Goal: Complete application form

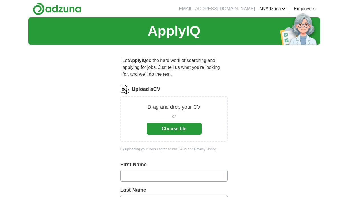
click at [178, 129] on button "Choose file" at bounding box center [174, 129] width 55 height 12
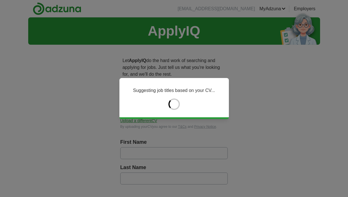
type input "*****"
type input "******"
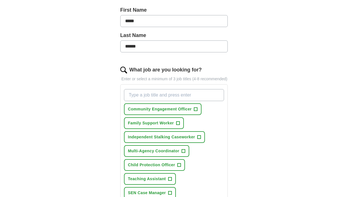
scroll to position [142, 0]
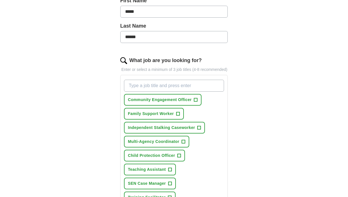
click at [176, 116] on span "+" at bounding box center [177, 114] width 3 height 5
click at [194, 131] on span "Independent Stalking Caseworker" at bounding box center [161, 128] width 67 height 6
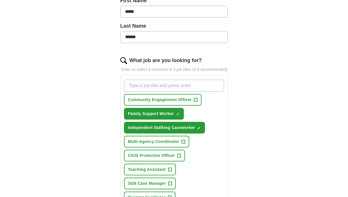
click at [164, 159] on span "Child Protection Officer" at bounding box center [151, 156] width 47 height 6
click at [158, 173] on span "Teaching Assistant" at bounding box center [147, 170] width 38 height 6
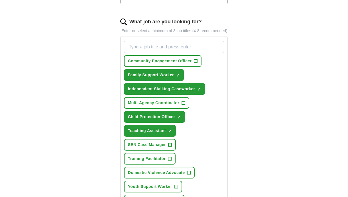
scroll to position [183, 0]
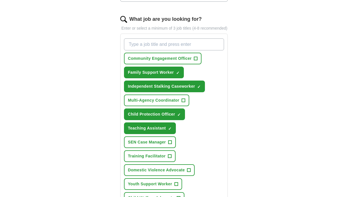
click at [164, 159] on span "Training Facilitator" at bounding box center [147, 156] width 38 height 6
click at [164, 173] on span "Domestic Violence Advocate" at bounding box center [156, 170] width 57 height 6
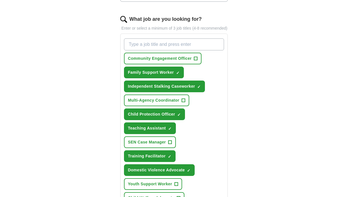
click at [163, 187] on span "Youth Support Worker" at bounding box center [150, 184] width 44 height 6
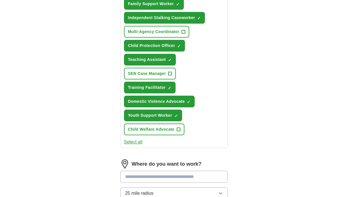
scroll to position [252, 0]
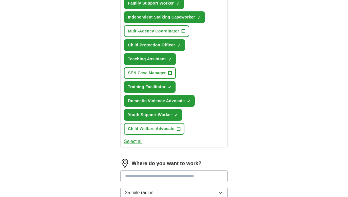
click at [167, 132] on span "Child Welfare Advocate" at bounding box center [151, 129] width 46 height 6
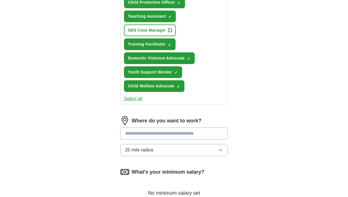
scroll to position [309, 0]
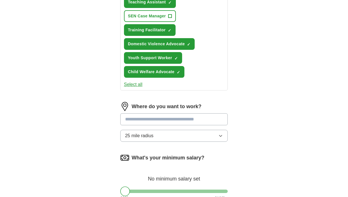
click at [148, 125] on input at bounding box center [174, 119] width 108 height 12
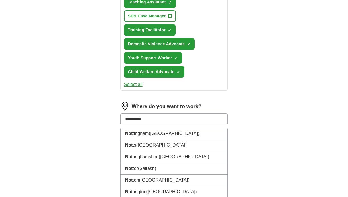
type input "**********"
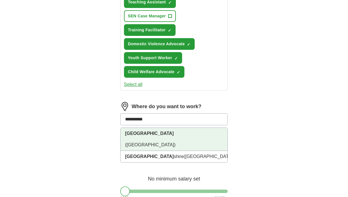
click at [144, 136] on strong "[GEOGRAPHIC_DATA]" at bounding box center [149, 133] width 49 height 5
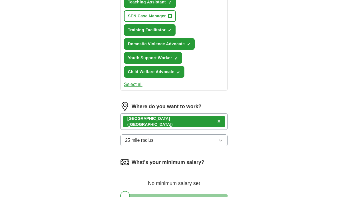
click at [142, 146] on button "25 mile radius" at bounding box center [174, 140] width 108 height 12
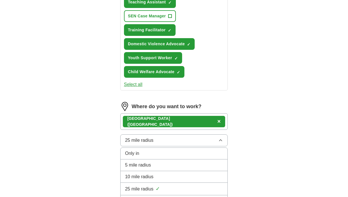
click at [137, 180] on span "10 mile radius" at bounding box center [139, 177] width 28 height 7
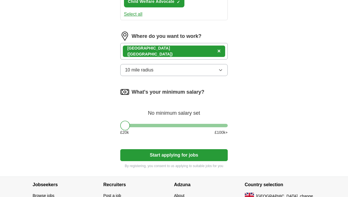
scroll to position [380, 0]
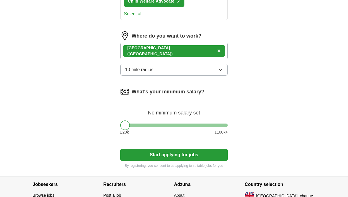
click at [176, 127] on div at bounding box center [174, 125] width 108 height 3
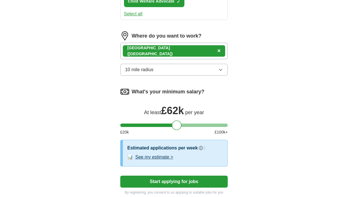
drag, startPoint x: 168, startPoint y: 129, endPoint x: 151, endPoint y: 129, distance: 16.8
click at [151, 129] on div "What's your minimum salary? At least £ 62k per year £ 20 k £ 100 k+" at bounding box center [174, 113] width 108 height 53
click at [143, 127] on div at bounding box center [174, 125] width 108 height 3
click at [123, 127] on div at bounding box center [174, 125] width 108 height 3
click at [120, 127] on div at bounding box center [174, 125] width 108 height 3
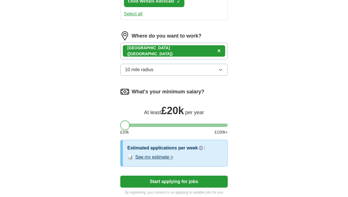
click at [121, 130] on div at bounding box center [125, 126] width 10 height 10
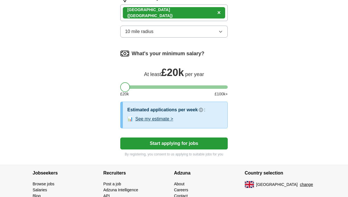
scroll to position [420, 0]
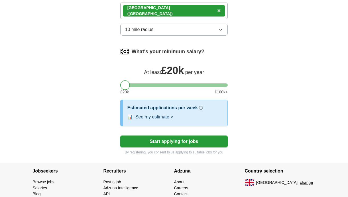
click at [169, 145] on button "Start applying for jobs" at bounding box center [174, 142] width 108 height 12
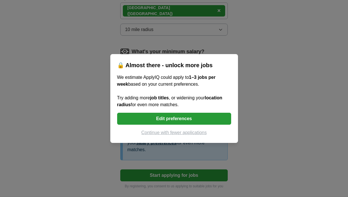
click at [173, 119] on button "Edit preferences" at bounding box center [174, 119] width 114 height 12
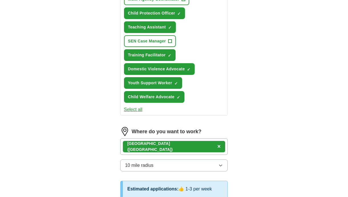
scroll to position [280, 0]
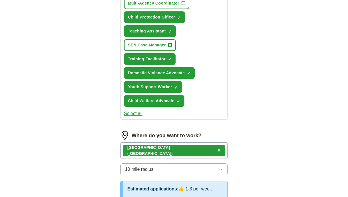
click at [137, 117] on button "Select all" at bounding box center [133, 113] width 19 height 7
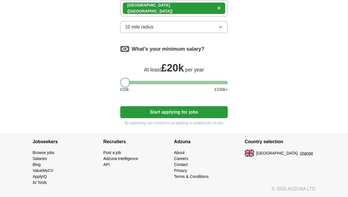
scroll to position [463, 0]
click at [187, 106] on button "Start applying for jobs" at bounding box center [174, 112] width 108 height 12
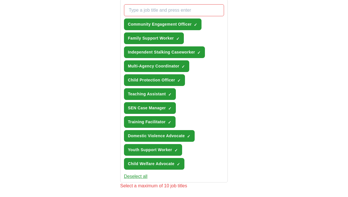
scroll to position [216, 0]
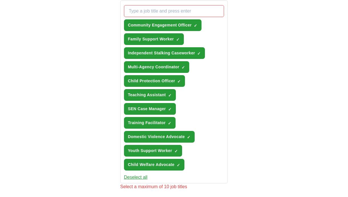
click at [128, 28] on span "Community Engagement Officer" at bounding box center [160, 25] width 64 height 6
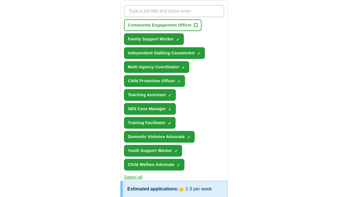
click at [128, 56] on span "Independent Stalking Caseworker" at bounding box center [161, 53] width 67 height 6
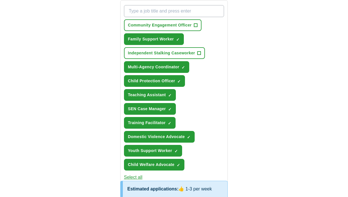
click at [130, 70] on span "Multi-Agency Coordinator" at bounding box center [153, 67] width 51 height 6
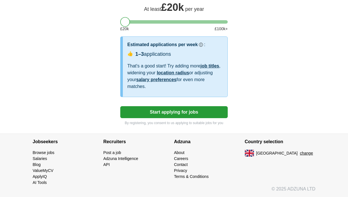
click at [177, 114] on button "Start applying for jobs" at bounding box center [174, 112] width 108 height 12
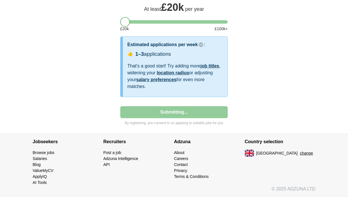
select select "**"
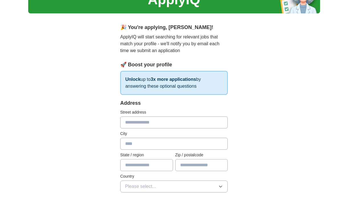
scroll to position [0, 0]
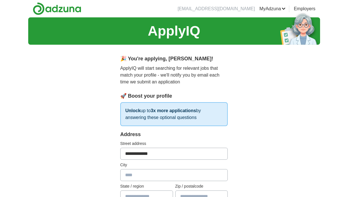
type input "**********"
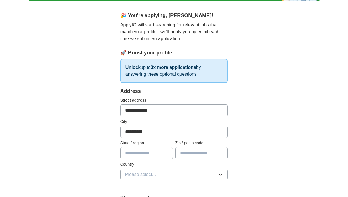
scroll to position [44, 0]
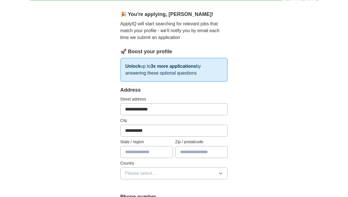
type input "**********"
type input "*******"
click at [179, 175] on button "Please select..." at bounding box center [174, 174] width 108 height 12
click at [164, 185] on div "[GEOGRAPHIC_DATA]" at bounding box center [174, 186] width 98 height 7
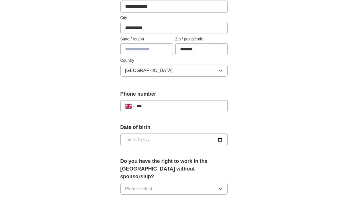
scroll to position [195, 0]
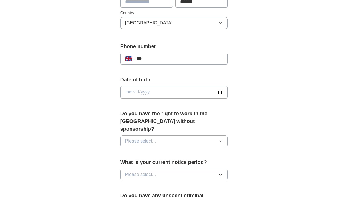
click at [142, 94] on input "date" at bounding box center [174, 92] width 108 height 13
click at [132, 93] on input "date" at bounding box center [174, 92] width 108 height 13
click at [136, 92] on input "date" at bounding box center [174, 92] width 108 height 13
click at [147, 93] on input "date" at bounding box center [174, 92] width 108 height 13
type input "**********"
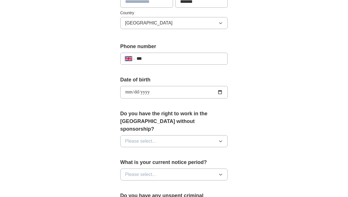
click at [99, 106] on div "**********" at bounding box center [174, 88] width 292 height 533
click at [148, 135] on button "Please select..." at bounding box center [174, 141] width 108 height 12
click at [138, 151] on div "Yes" at bounding box center [174, 154] width 98 height 7
click at [137, 171] on span "Please select..." at bounding box center [140, 174] width 31 height 7
click at [136, 184] on div "None" at bounding box center [174, 187] width 98 height 7
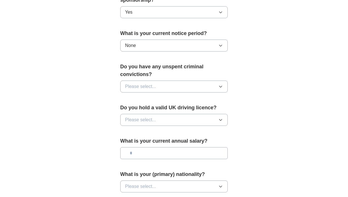
scroll to position [329, 0]
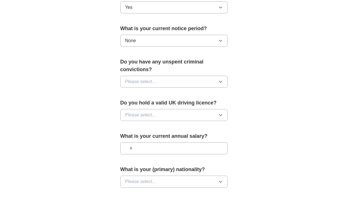
click at [137, 78] on span "Please select..." at bounding box center [140, 81] width 31 height 7
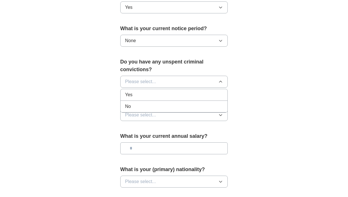
click at [134, 103] on div "No" at bounding box center [174, 106] width 98 height 7
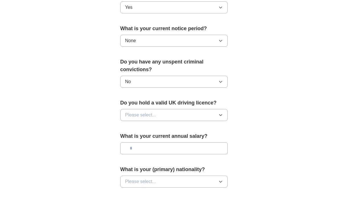
click at [134, 112] on span "Please select..." at bounding box center [140, 115] width 31 height 7
click at [131, 125] on span "Yes" at bounding box center [128, 128] width 7 height 7
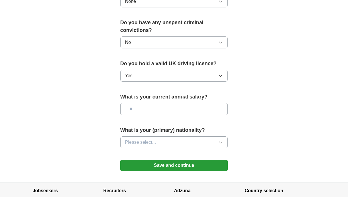
scroll to position [371, 0]
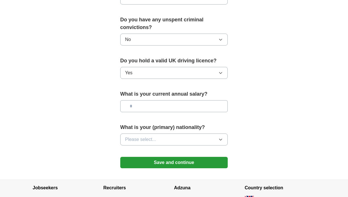
click at [134, 100] on input "text" at bounding box center [174, 106] width 108 height 12
type input "*******"
click at [137, 136] on span "Please select..." at bounding box center [140, 139] width 31 height 7
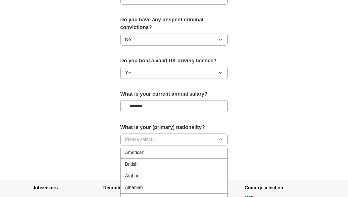
click at [136, 161] on span "British" at bounding box center [131, 164] width 13 height 7
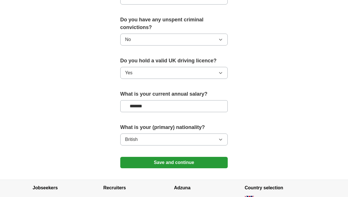
click at [136, 157] on button "Save and continue" at bounding box center [174, 162] width 108 height 11
